Goal: Information Seeking & Learning: Learn about a topic

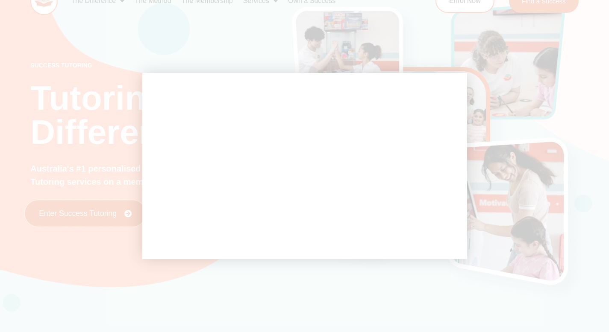
scroll to position [19, 0]
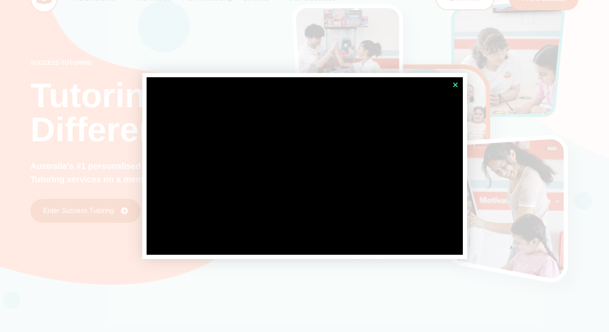
click at [453, 85] on icon "Close" at bounding box center [455, 85] width 6 height 6
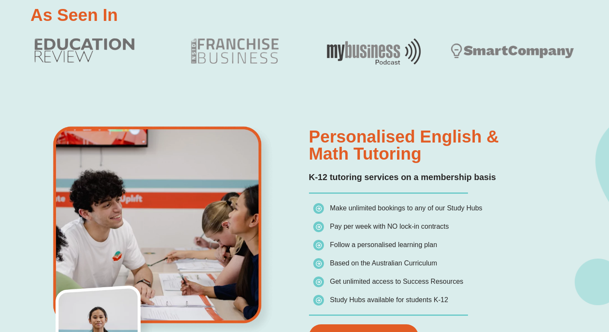
scroll to position [482, 0]
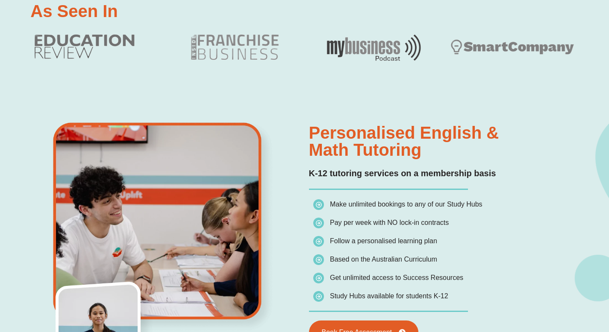
click at [397, 136] on h2 "Personalised English & Math Tutoring" at bounding box center [441, 141] width 265 height 34
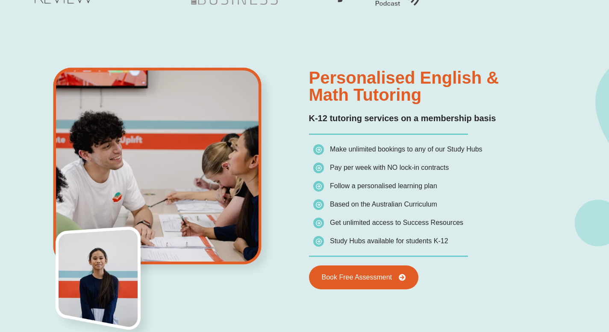
scroll to position [638, 0]
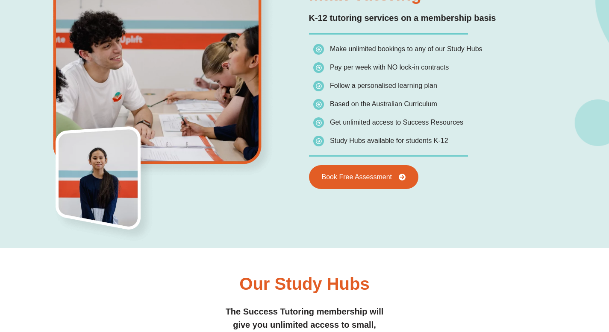
click at [403, 128] on span "Get unlimited access to Success Resources" at bounding box center [388, 123] width 150 height 12
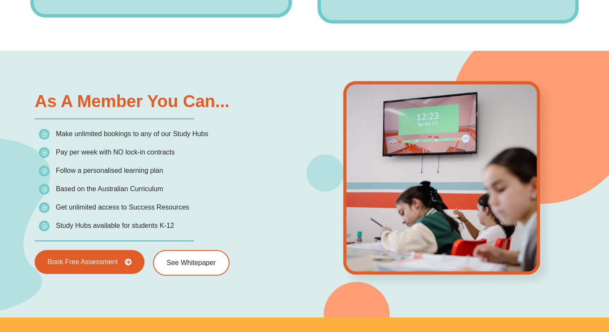
click at [335, 140] on div at bounding box center [448, 184] width 287 height 212
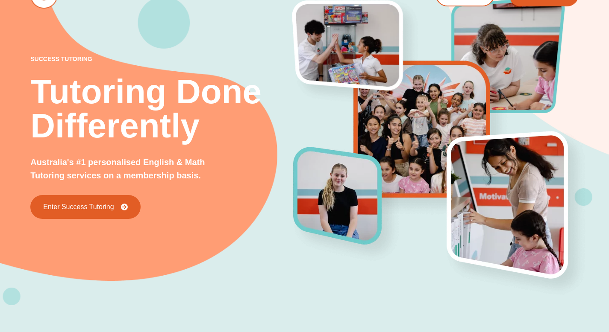
scroll to position [0, 0]
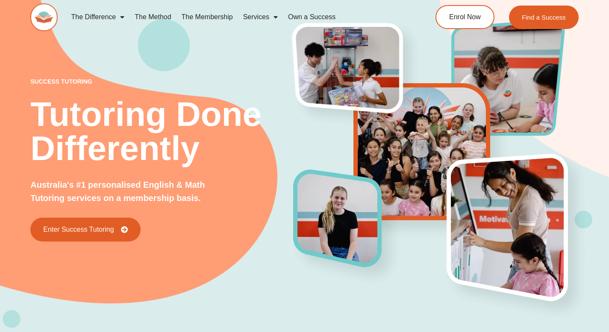
click at [218, 16] on link "The Membership" at bounding box center [207, 17] width 62 height 20
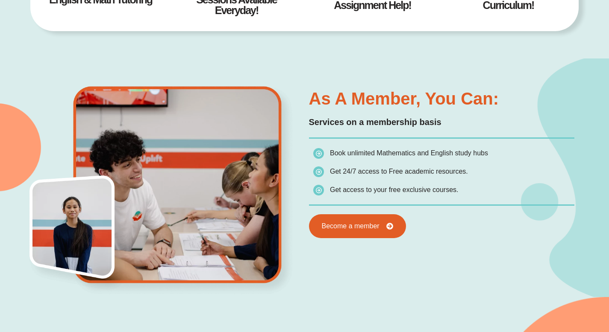
scroll to position [440, 0]
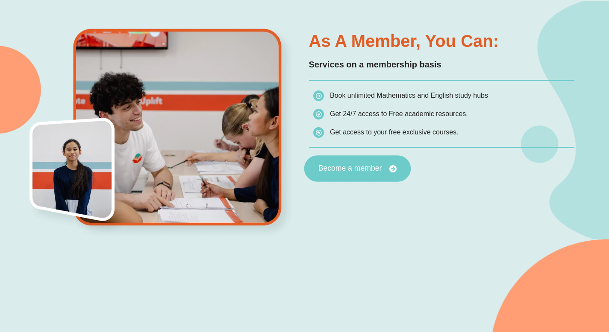
click at [369, 167] on span "Become a member" at bounding box center [350, 169] width 64 height 8
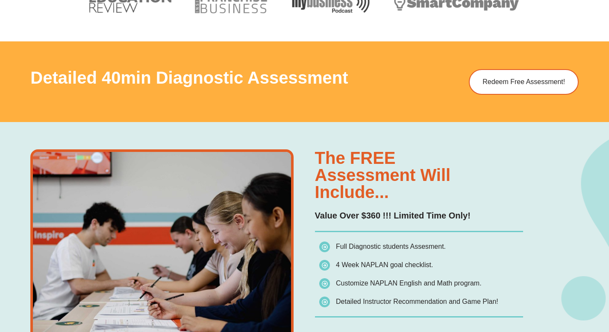
scroll to position [605, 0]
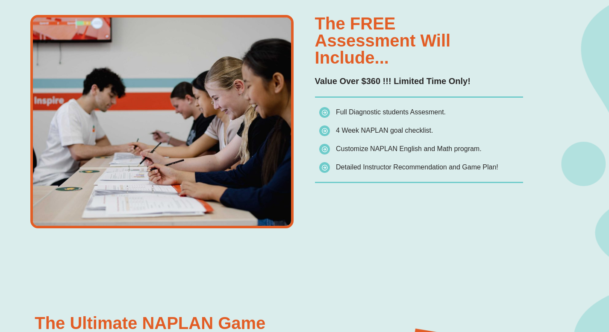
click at [377, 181] on div "The FREE assessment will include... Value Over $360 !!! Limited Time Only! Full…" at bounding box center [419, 122] width 208 height 214
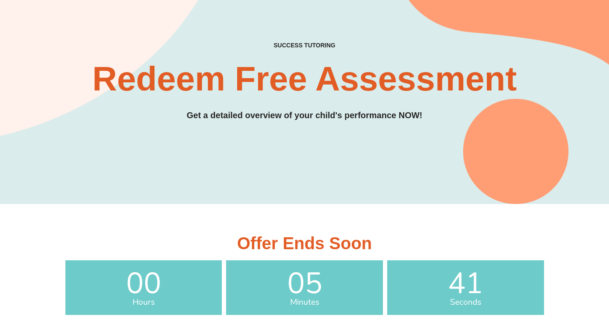
scroll to position [0, 0]
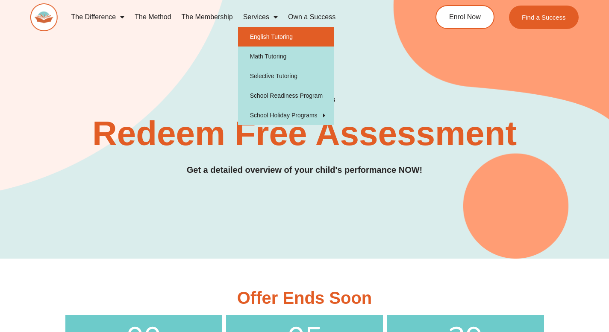
click at [283, 39] on link "English Tutoring" at bounding box center [286, 37] width 96 height 20
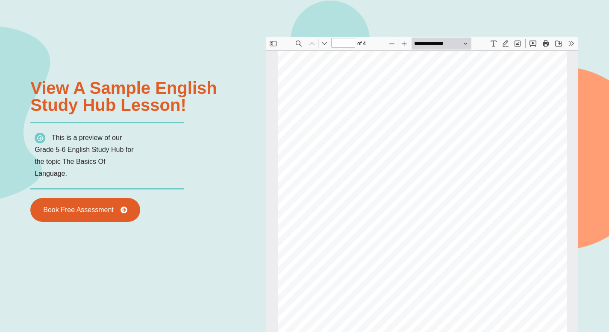
scroll to position [911, 0]
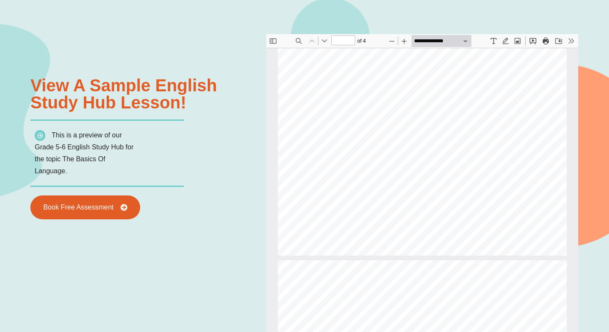
type input "*"
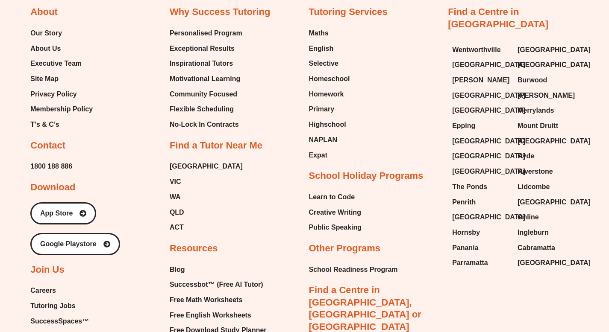
scroll to position [3311, 0]
